Goal: Communication & Community: Answer question/provide support

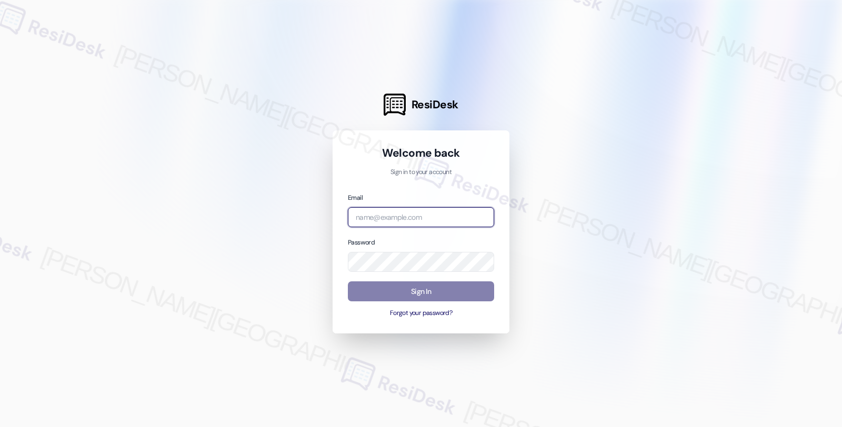
click at [405, 214] on input "email" at bounding box center [421, 217] width 146 height 21
type input "[EMAIL_ADDRESS][PERSON_NAME][DOMAIN_NAME]"
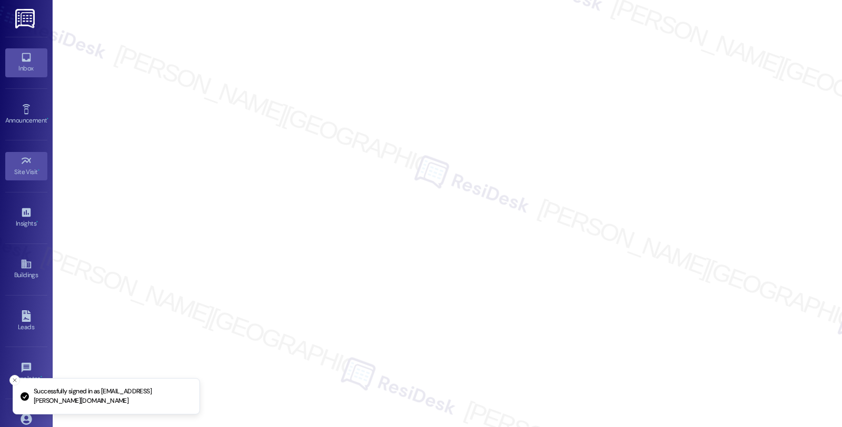
click at [23, 59] on icon at bounding box center [27, 58] width 12 height 12
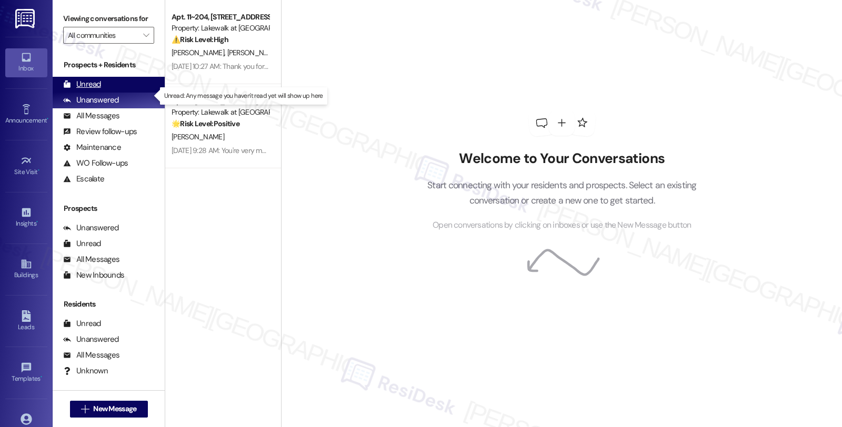
click at [108, 93] on div "Unread (0)" at bounding box center [109, 85] width 112 height 16
